Goal: Task Accomplishment & Management: Manage account settings

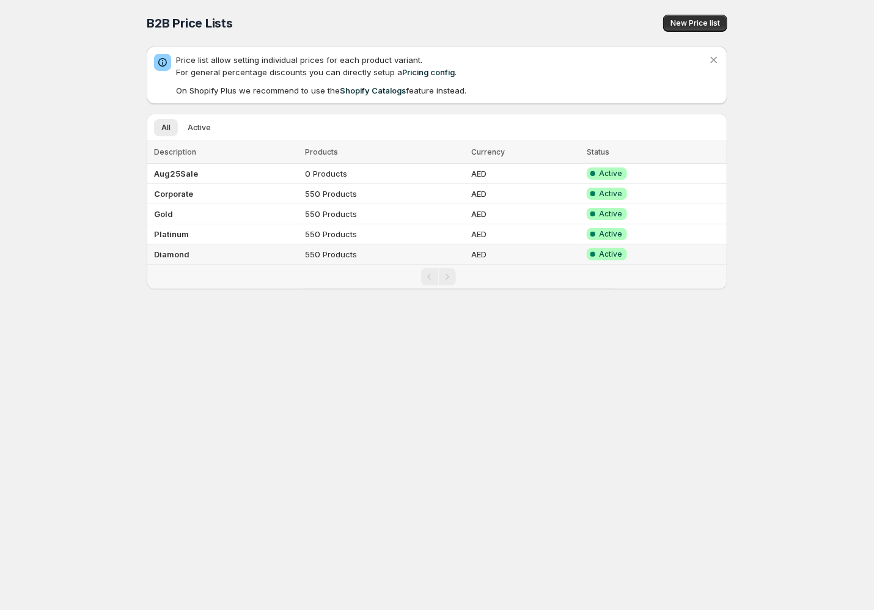
click at [169, 257] on b "Diamond" at bounding box center [171, 254] width 35 height 10
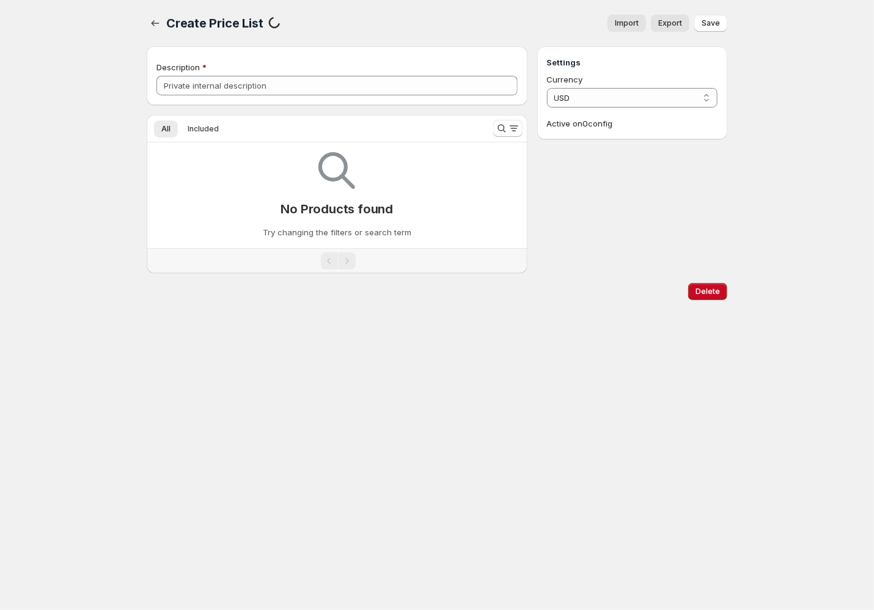
type input "Diamond"
select select "AED"
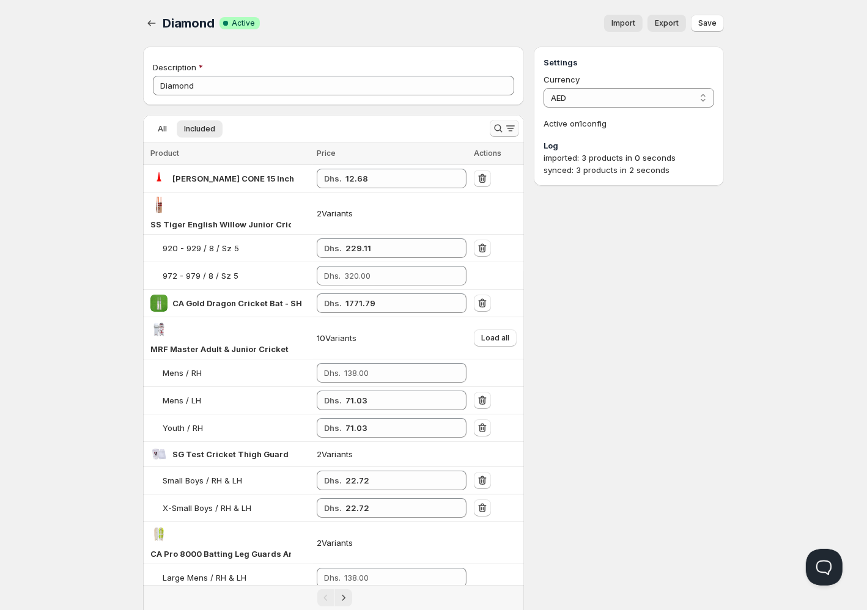
click at [495, 125] on icon "Search and filter results" at bounding box center [498, 128] width 12 height 12
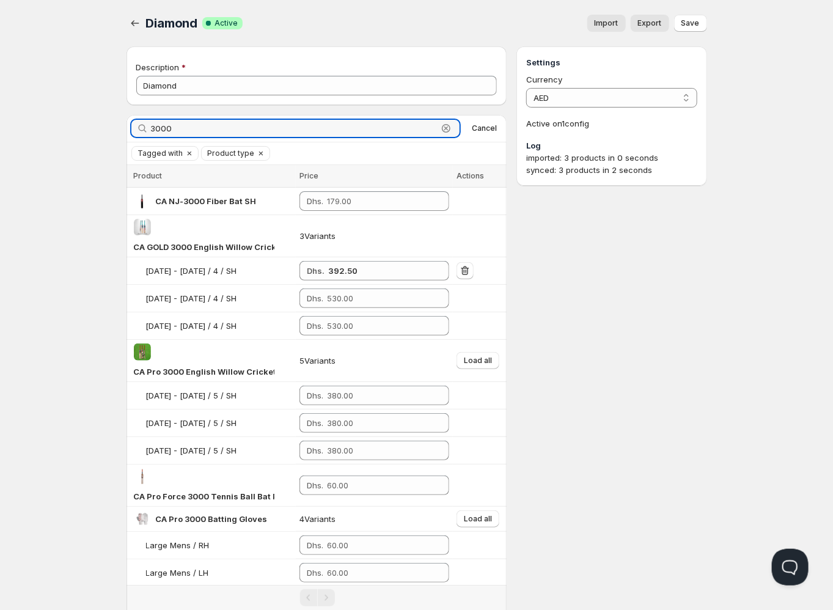
click at [404, 133] on input "3000" at bounding box center [294, 128] width 287 height 17
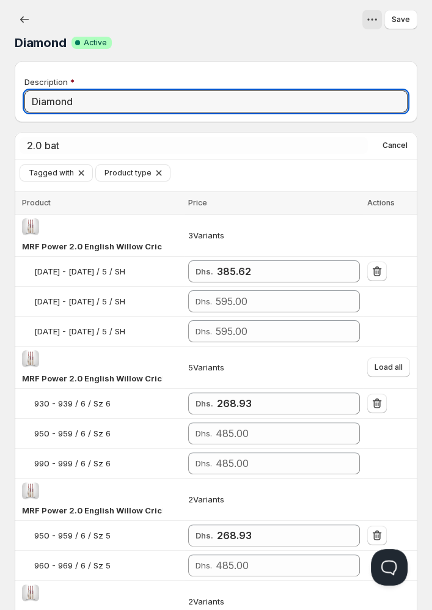
click at [124, 100] on input "Diamond" at bounding box center [215, 102] width 383 height 22
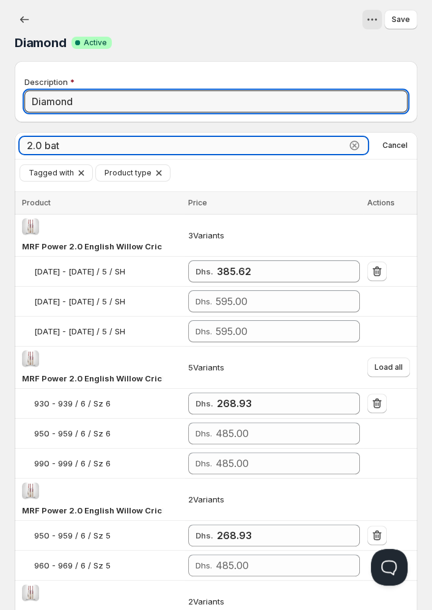
click at [157, 141] on input "2.0 bat" at bounding box center [183, 145] width 327 height 17
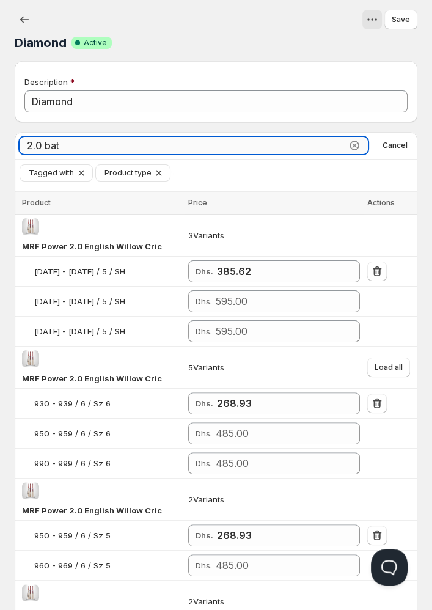
click at [157, 141] on input "2.0 bat" at bounding box center [183, 145] width 327 height 17
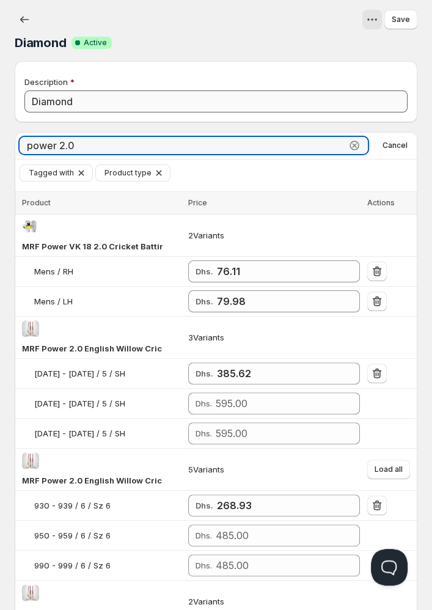
type input "power 2.0"
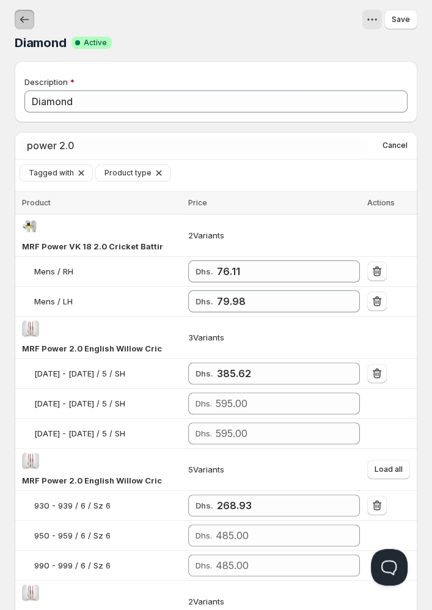
click at [31, 22] on button "button" at bounding box center [25, 20] width 20 height 20
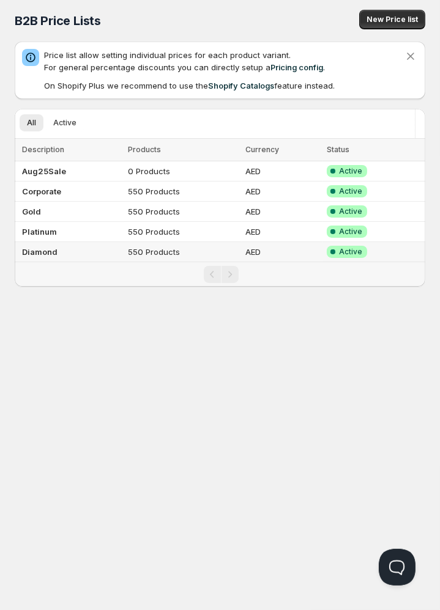
click at [40, 252] on b "Diamond" at bounding box center [39, 252] width 35 height 10
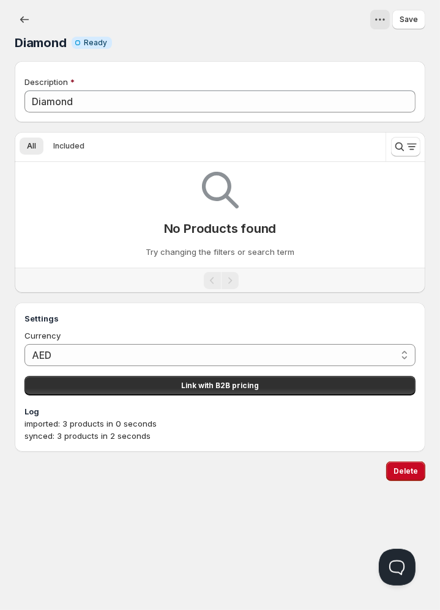
type input "Diamond"
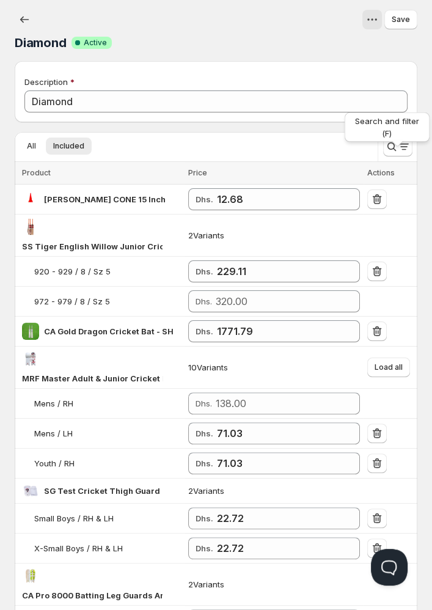
click at [388, 146] on div "Search and filter (F)" at bounding box center [387, 129] width 90 height 39
click at [392, 153] on button "Search and filter results" at bounding box center [397, 147] width 29 height 20
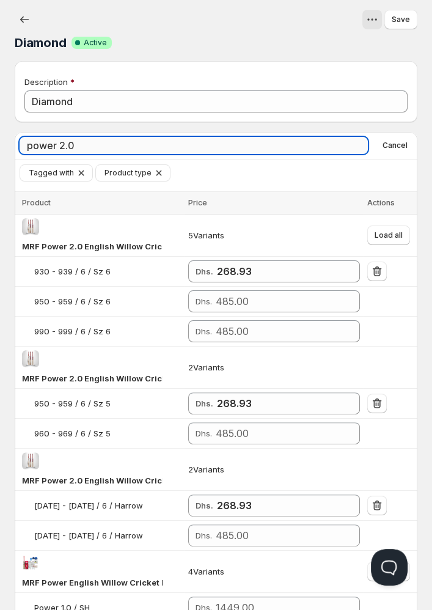
click at [166, 146] on input "power 2.0" at bounding box center [194, 145] width 349 height 17
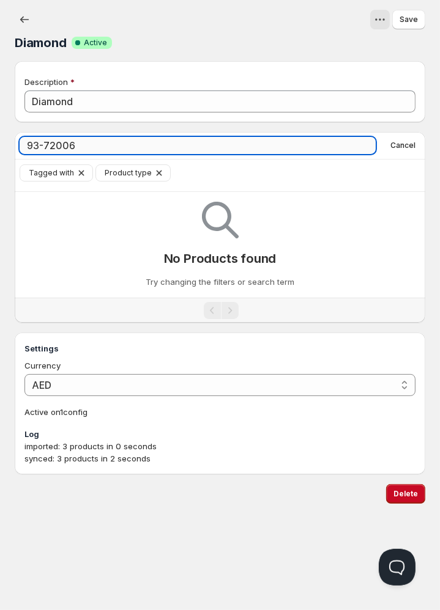
click at [166, 146] on input "93-72006" at bounding box center [198, 145] width 356 height 17
type input "9"
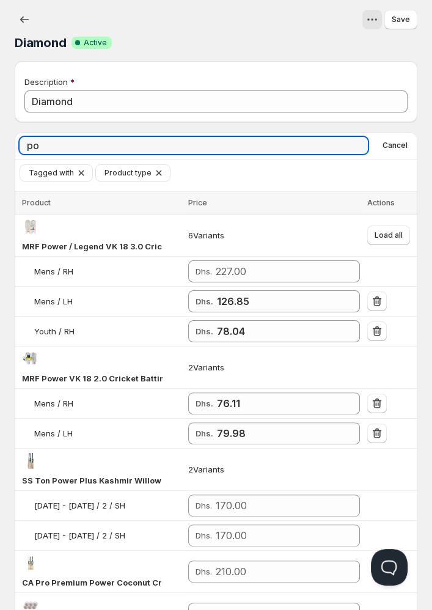
type input "p"
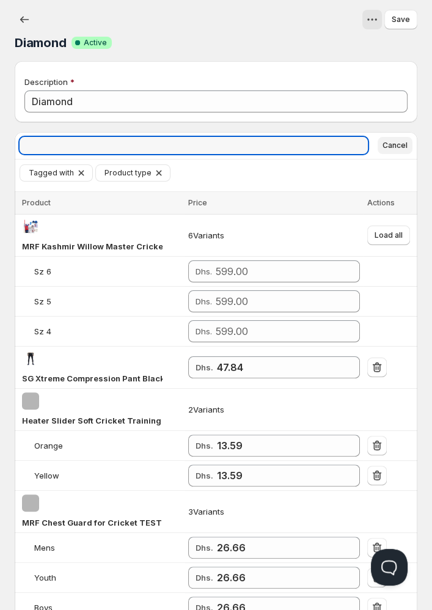
click at [400, 148] on span "Cancel" at bounding box center [395, 146] width 25 height 10
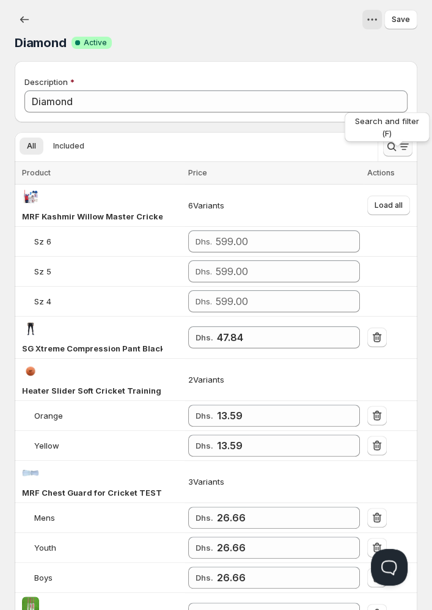
click at [393, 150] on icon "Search and filter results" at bounding box center [392, 147] width 12 height 12
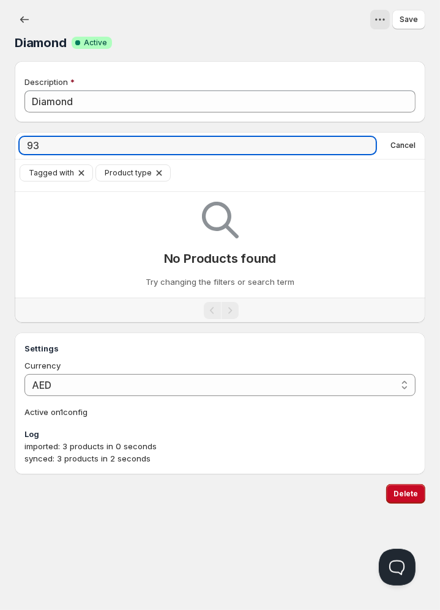
type input "9"
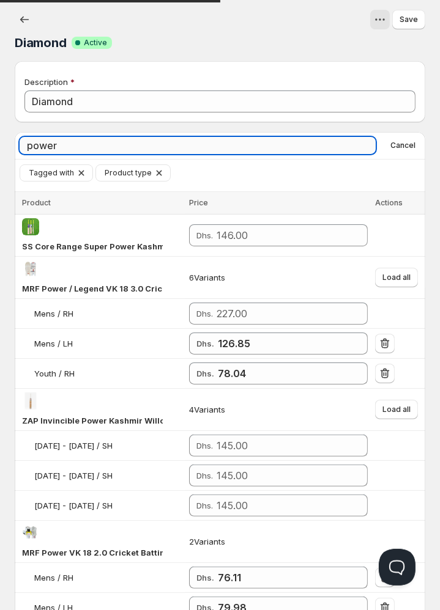
type input "power 2"
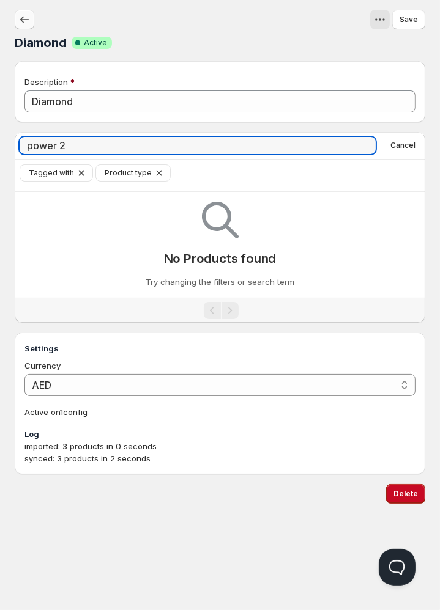
click at [29, 21] on icon "button" at bounding box center [24, 19] width 12 height 12
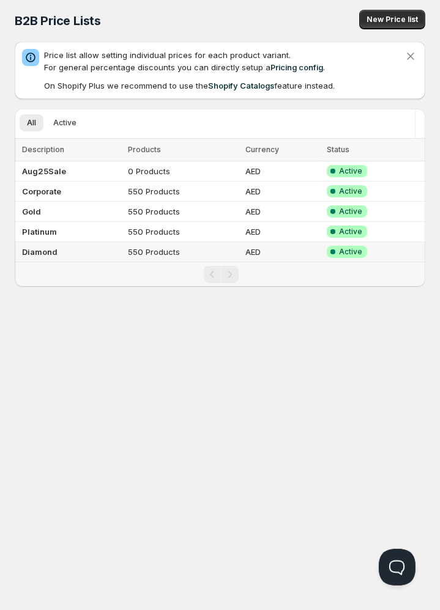
click at [36, 251] on b "Diamond" at bounding box center [39, 252] width 35 height 10
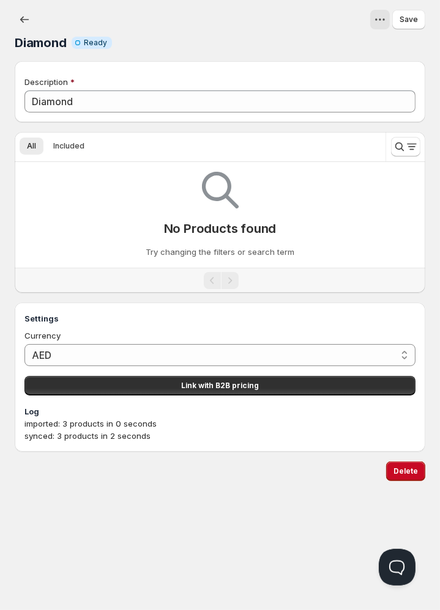
type input "Diamond"
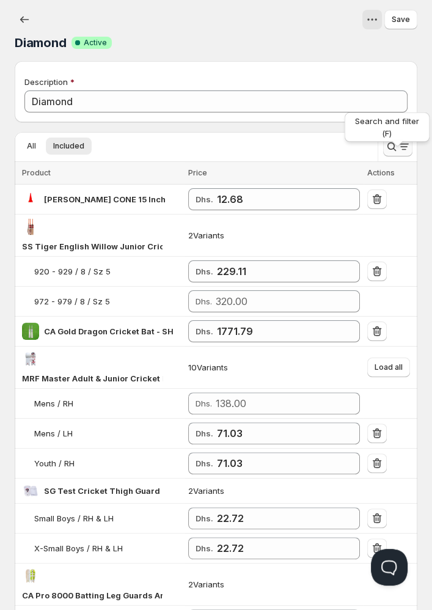
click at [391, 154] on button "Search and filter results" at bounding box center [397, 147] width 29 height 20
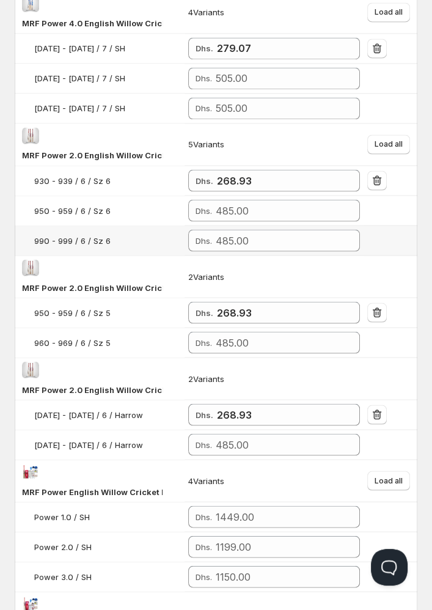
scroll to position [1284, 0]
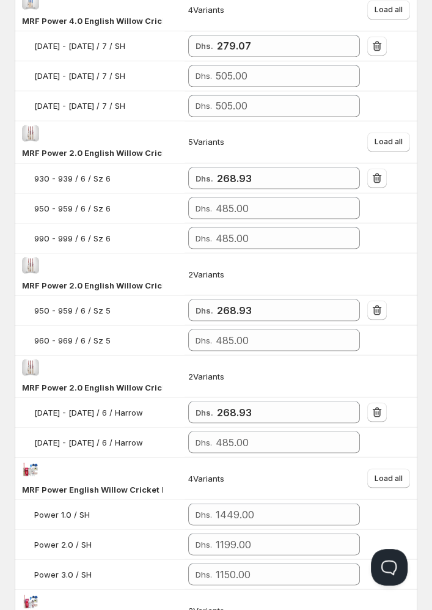
type input "power"
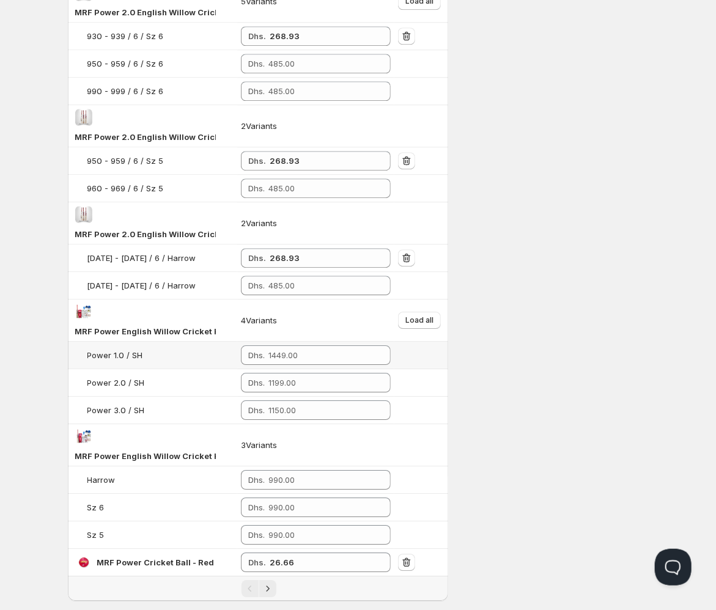
scroll to position [1347, 0]
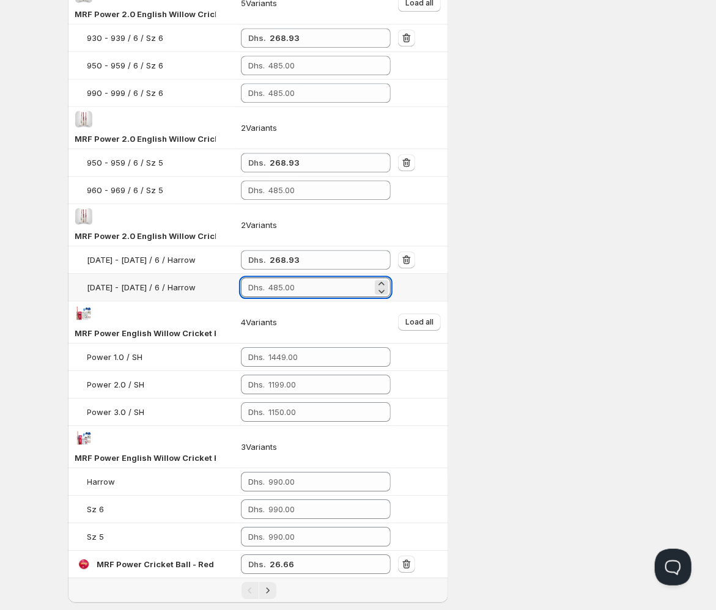
click at [273, 297] on input "number" at bounding box center [320, 288] width 104 height 20
type input "268.93"
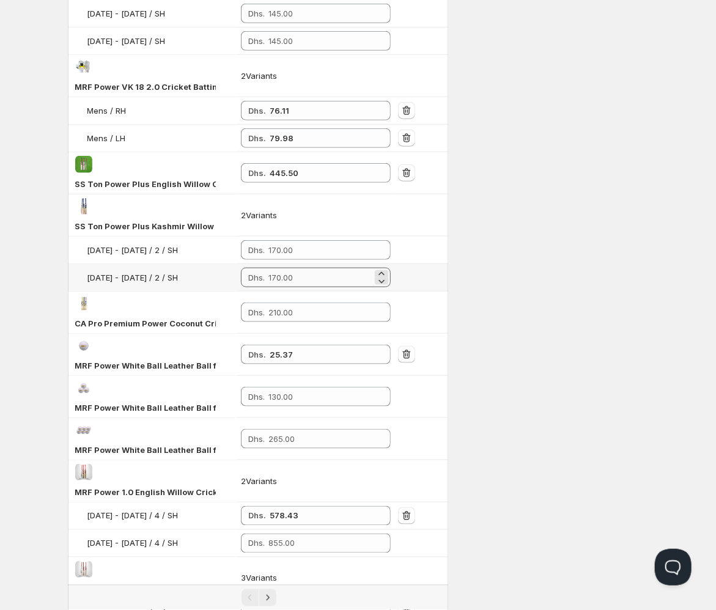
scroll to position [0, 0]
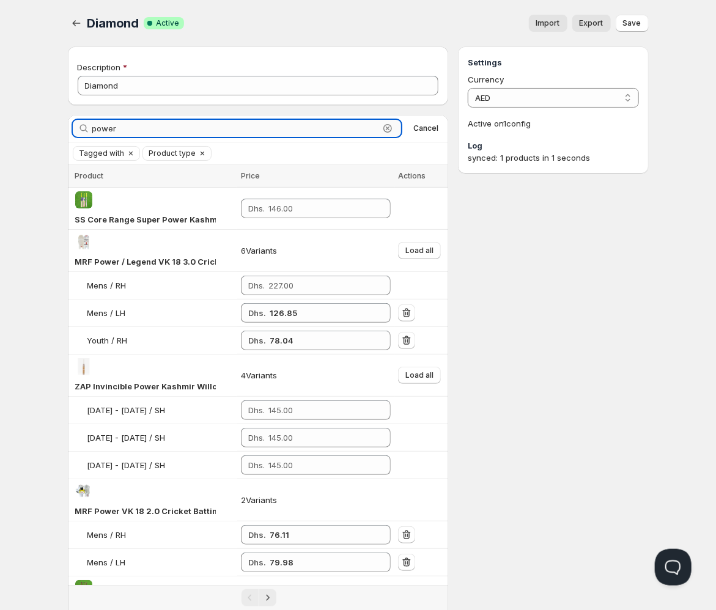
click at [379, 133] on input "power" at bounding box center [235, 128] width 287 height 17
type input "p"
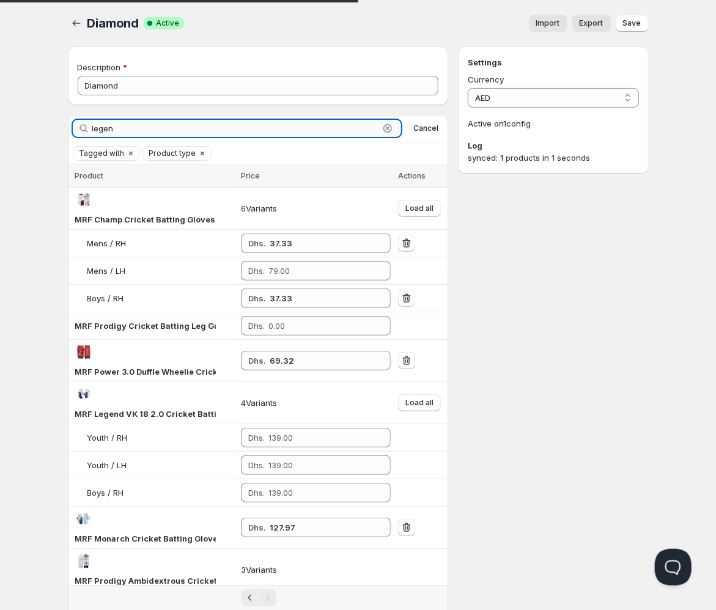
type input "legend"
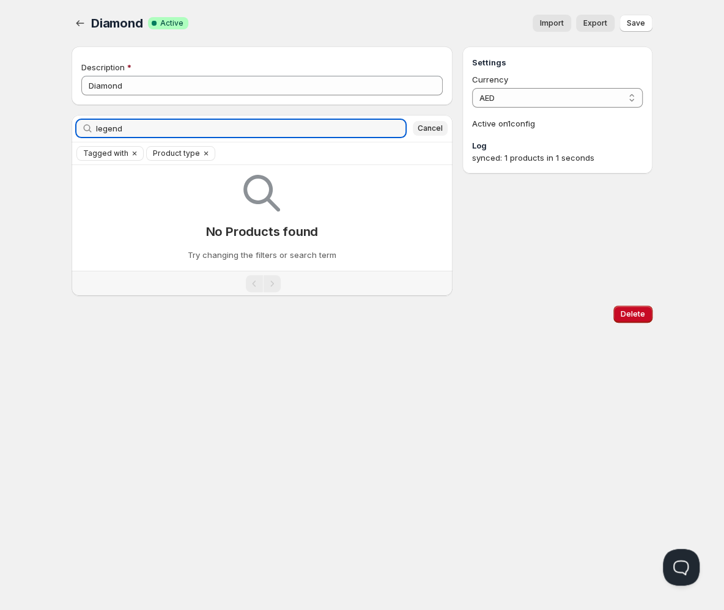
click at [427, 128] on span "Cancel" at bounding box center [430, 129] width 25 height 10
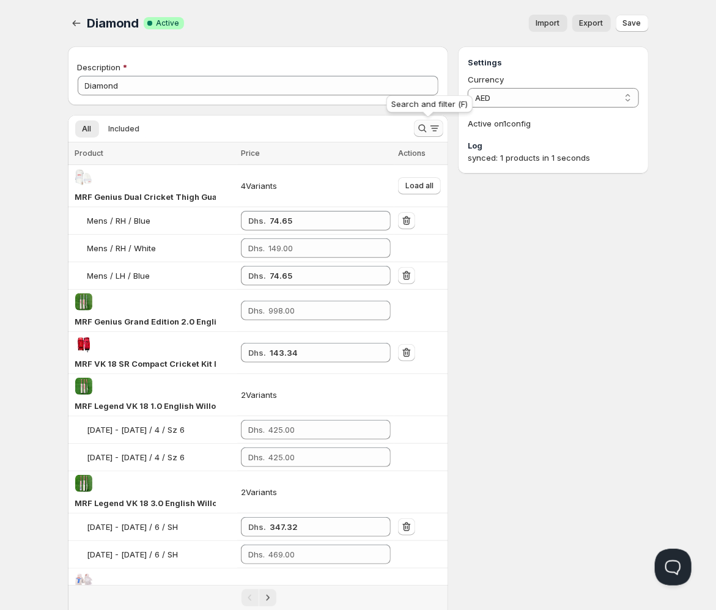
click at [421, 127] on icon "Search and filter results" at bounding box center [422, 128] width 12 height 12
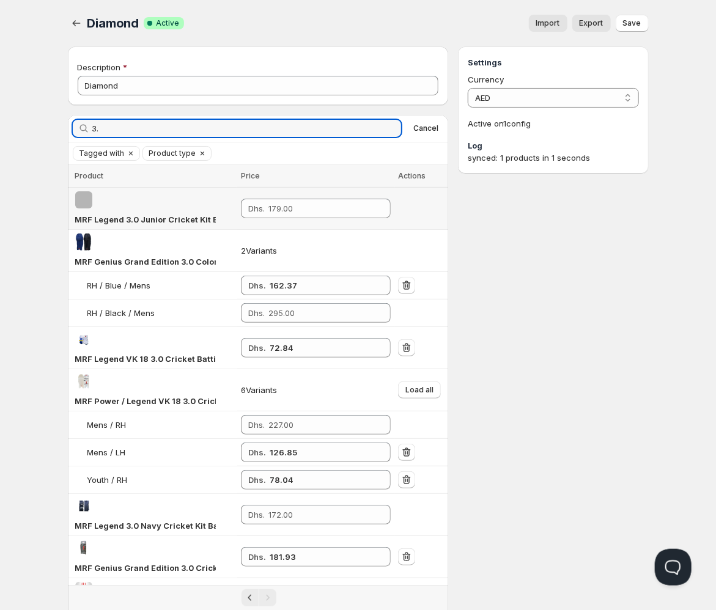
type input "3"
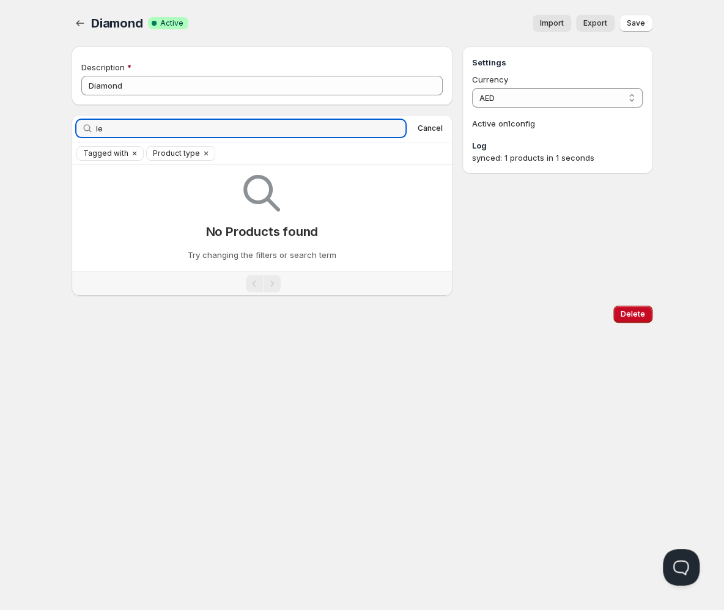
type input "l"
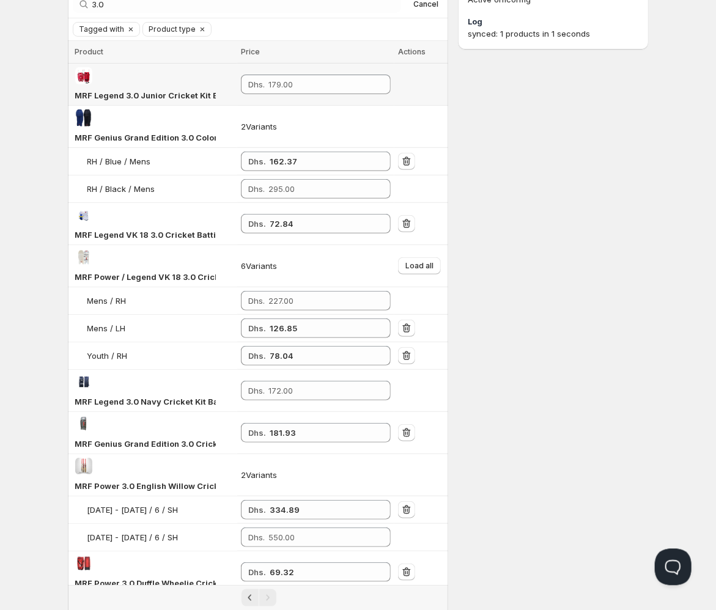
scroll to position [201, 0]
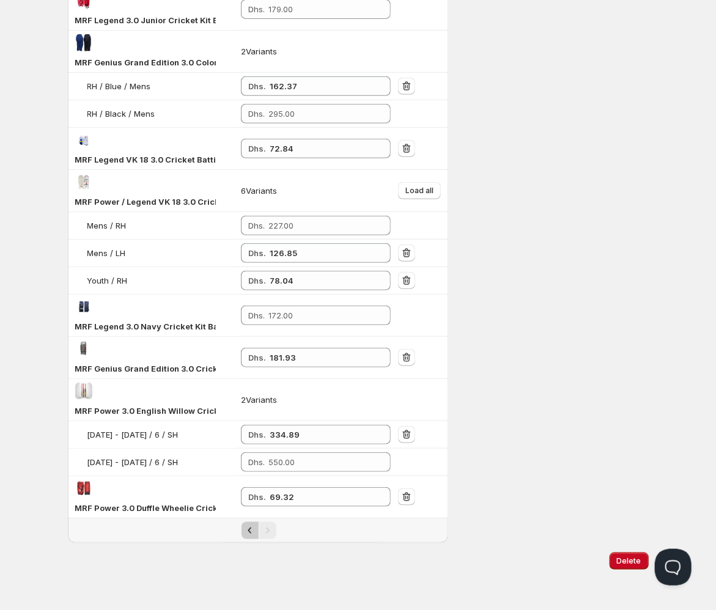
click at [248, 533] on icon "Previous" at bounding box center [250, 531] width 12 height 12
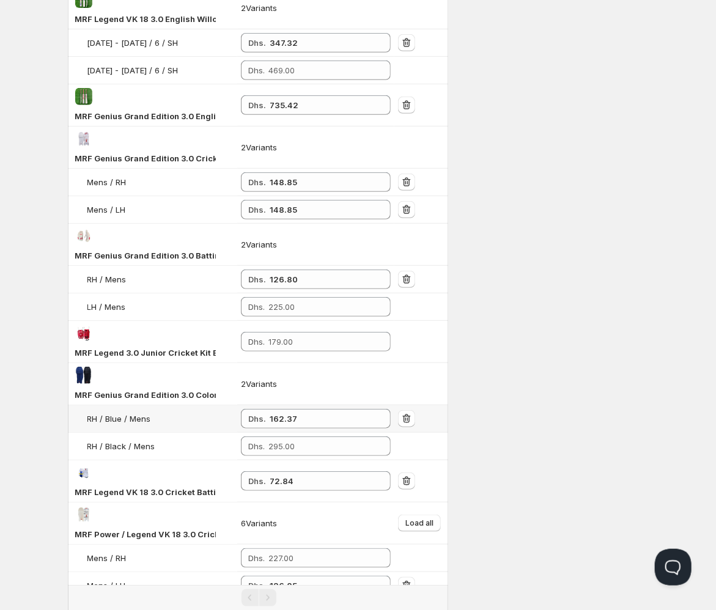
scroll to position [0, 0]
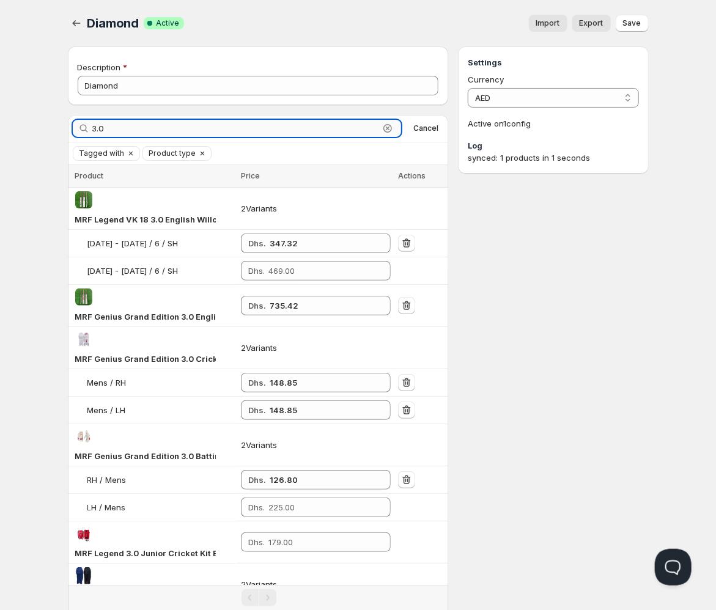
click at [191, 125] on input "3.0" at bounding box center [235, 128] width 287 height 17
type input "harrow"
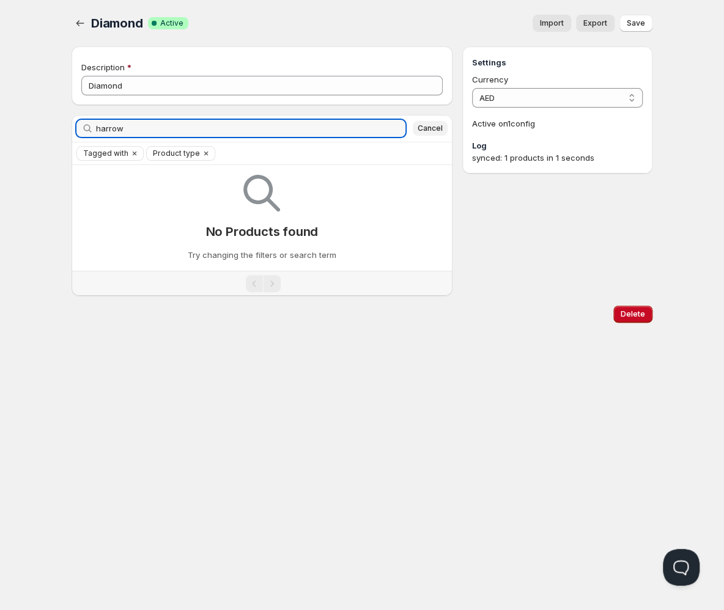
click at [429, 127] on span "Cancel" at bounding box center [430, 129] width 25 height 10
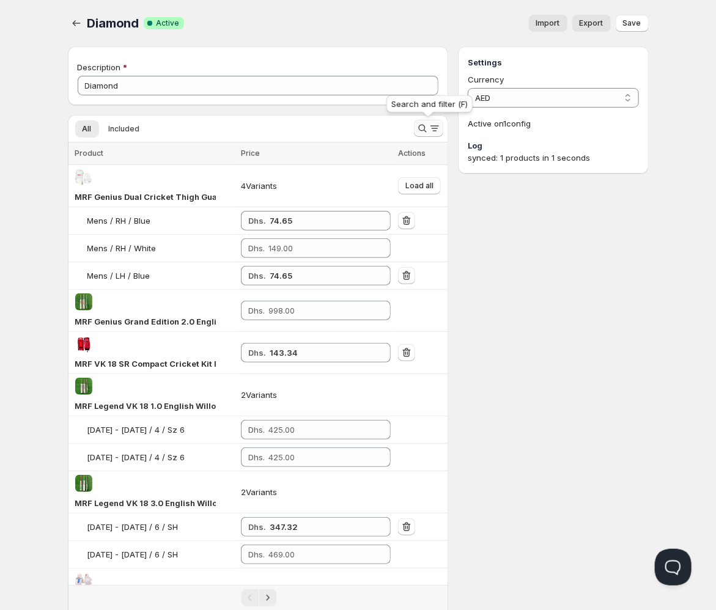
click at [425, 125] on icon "Search and filter results" at bounding box center [422, 128] width 12 height 12
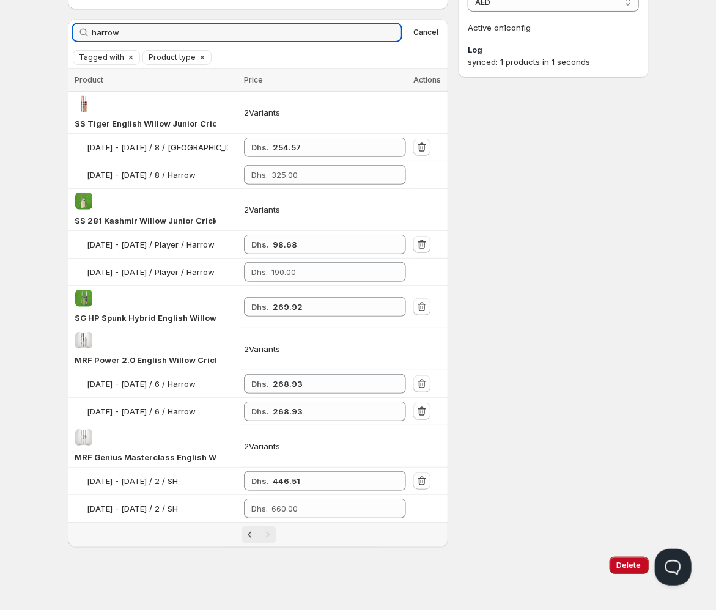
scroll to position [101, 0]
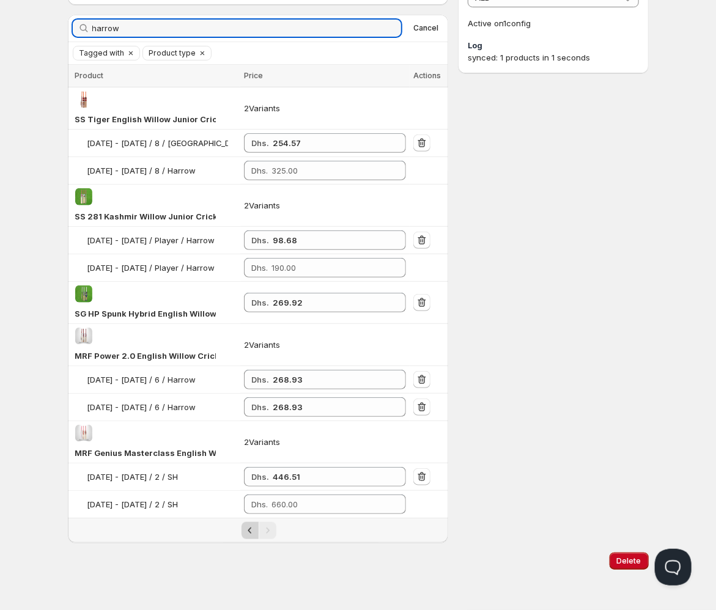
type input "harrow"
click at [245, 537] on icon "Previous" at bounding box center [250, 531] width 12 height 12
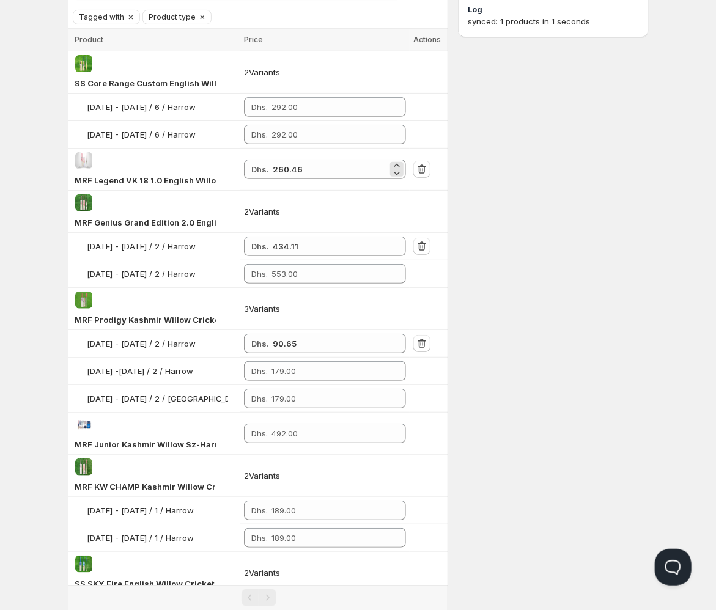
scroll to position [218, 0]
